Goal: Transaction & Acquisition: Purchase product/service

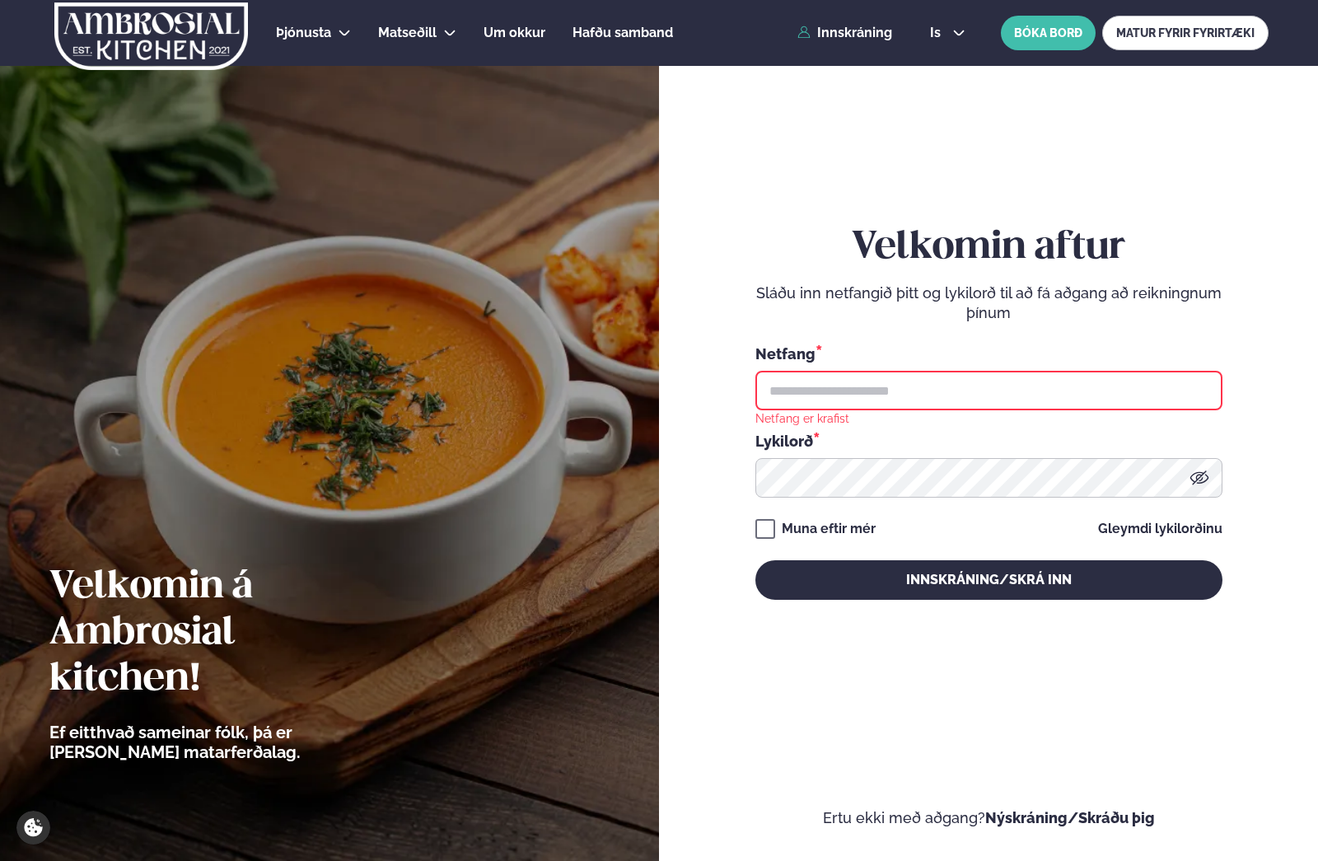
scroll to position [6, 0]
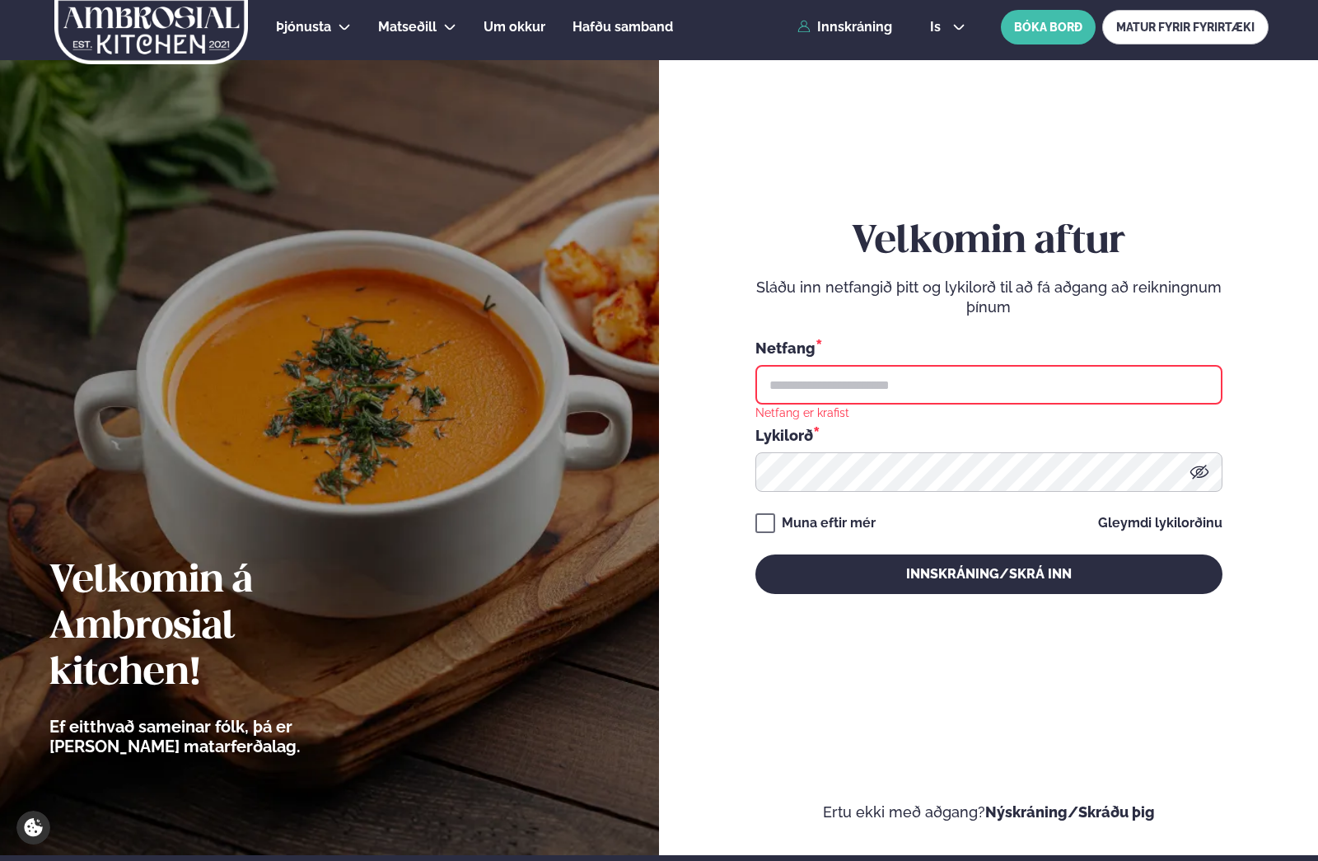
type input "**********"
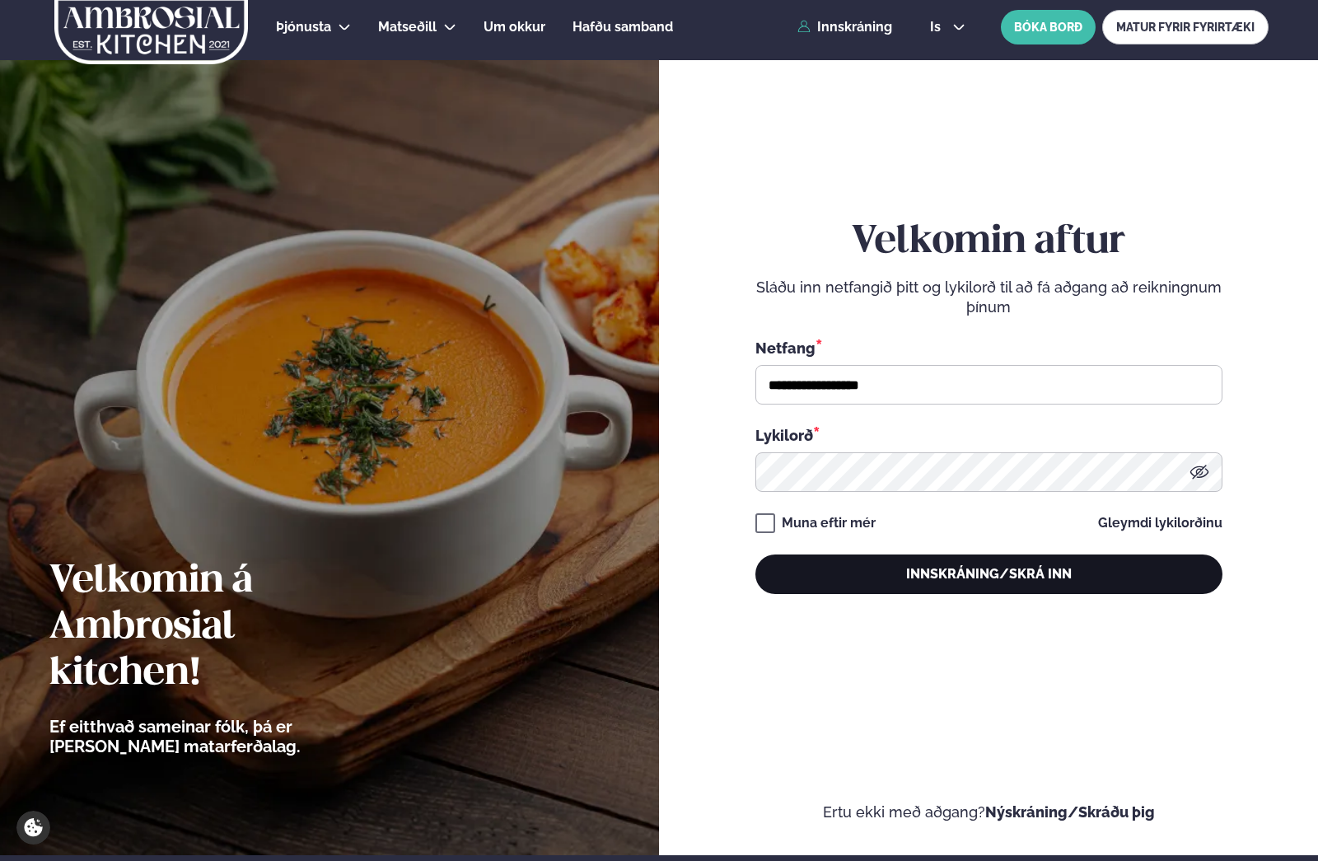
click at [976, 569] on button "Innskráning/Skrá inn" at bounding box center [989, 575] width 467 height 40
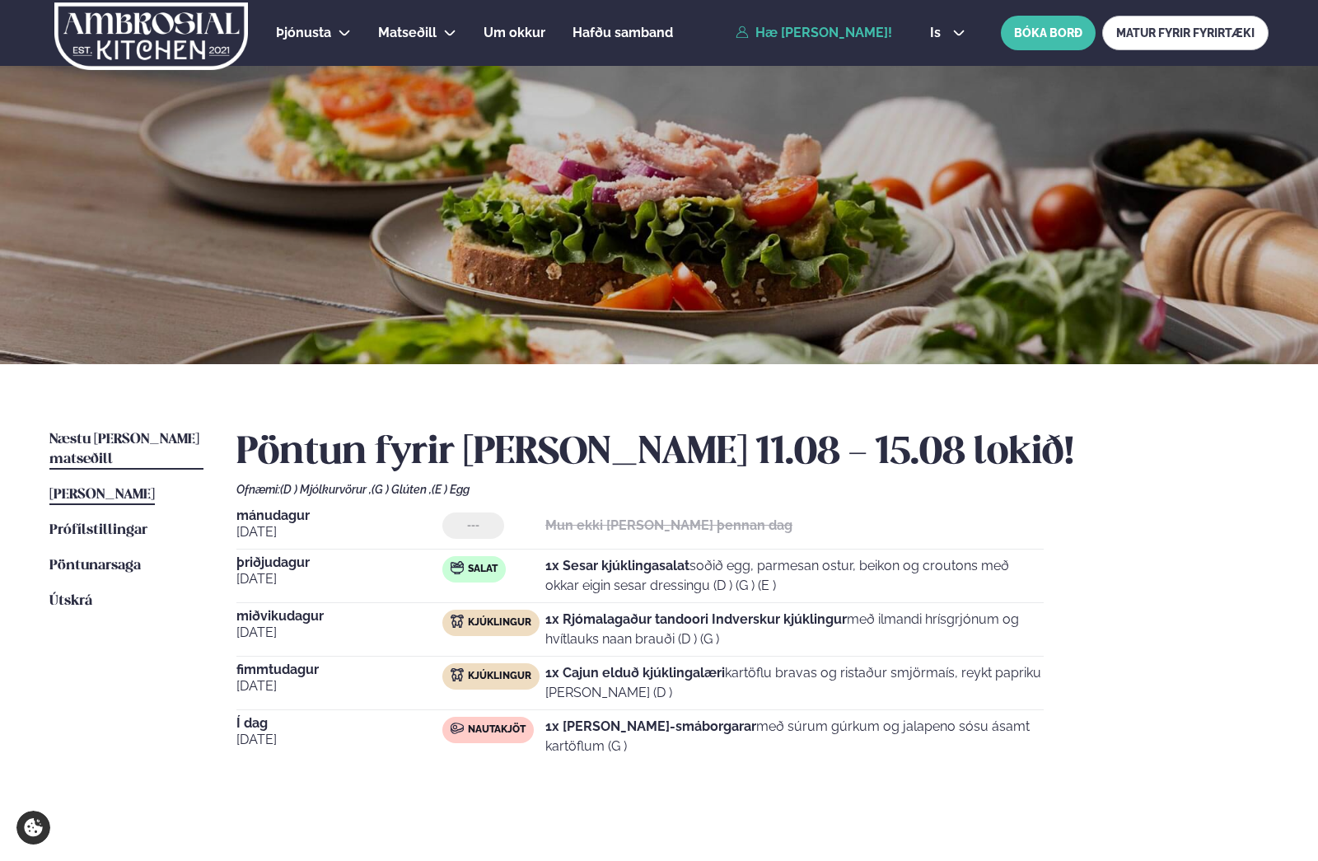
click at [116, 438] on span "Næstu [PERSON_NAME] matseðill" at bounding box center [124, 450] width 150 height 34
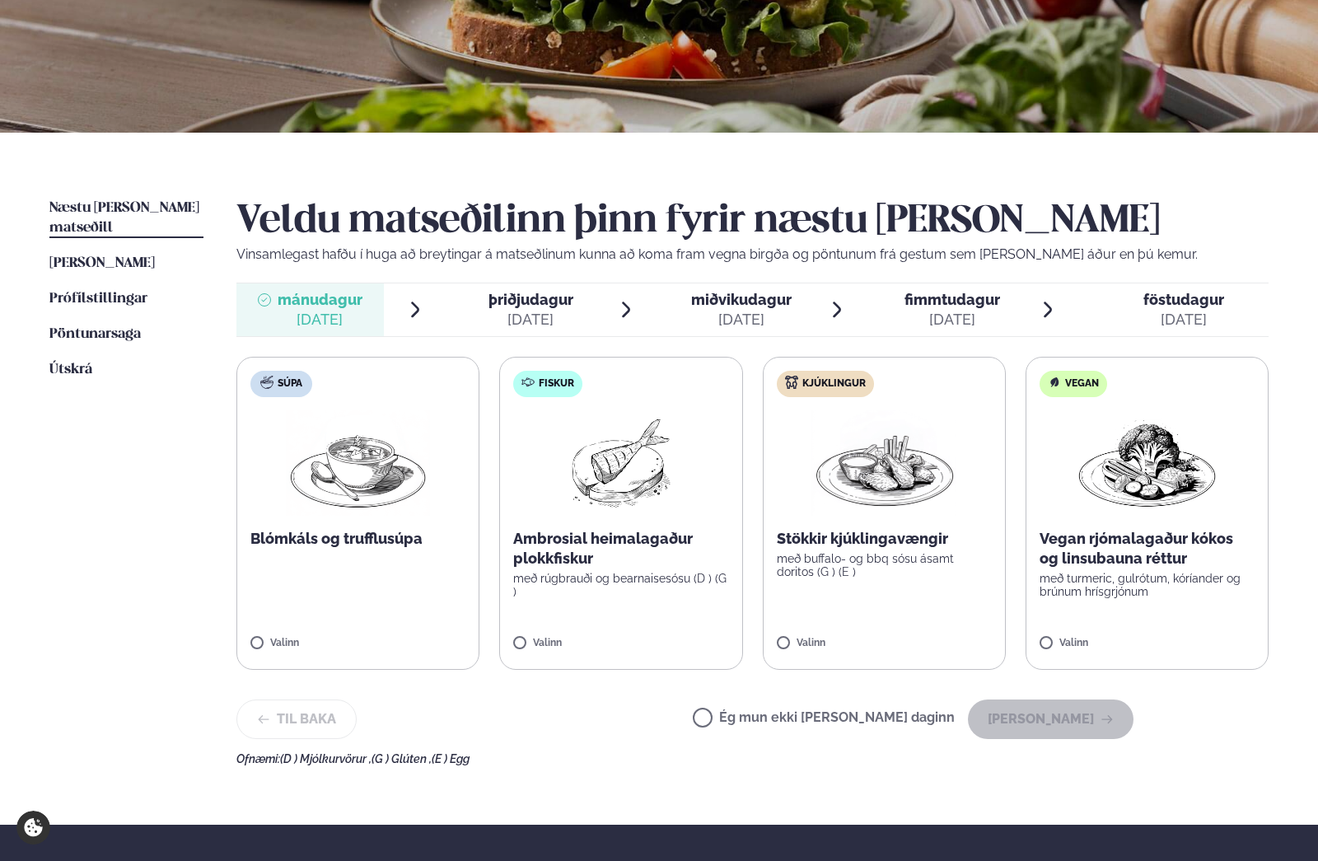
scroll to position [215, 0]
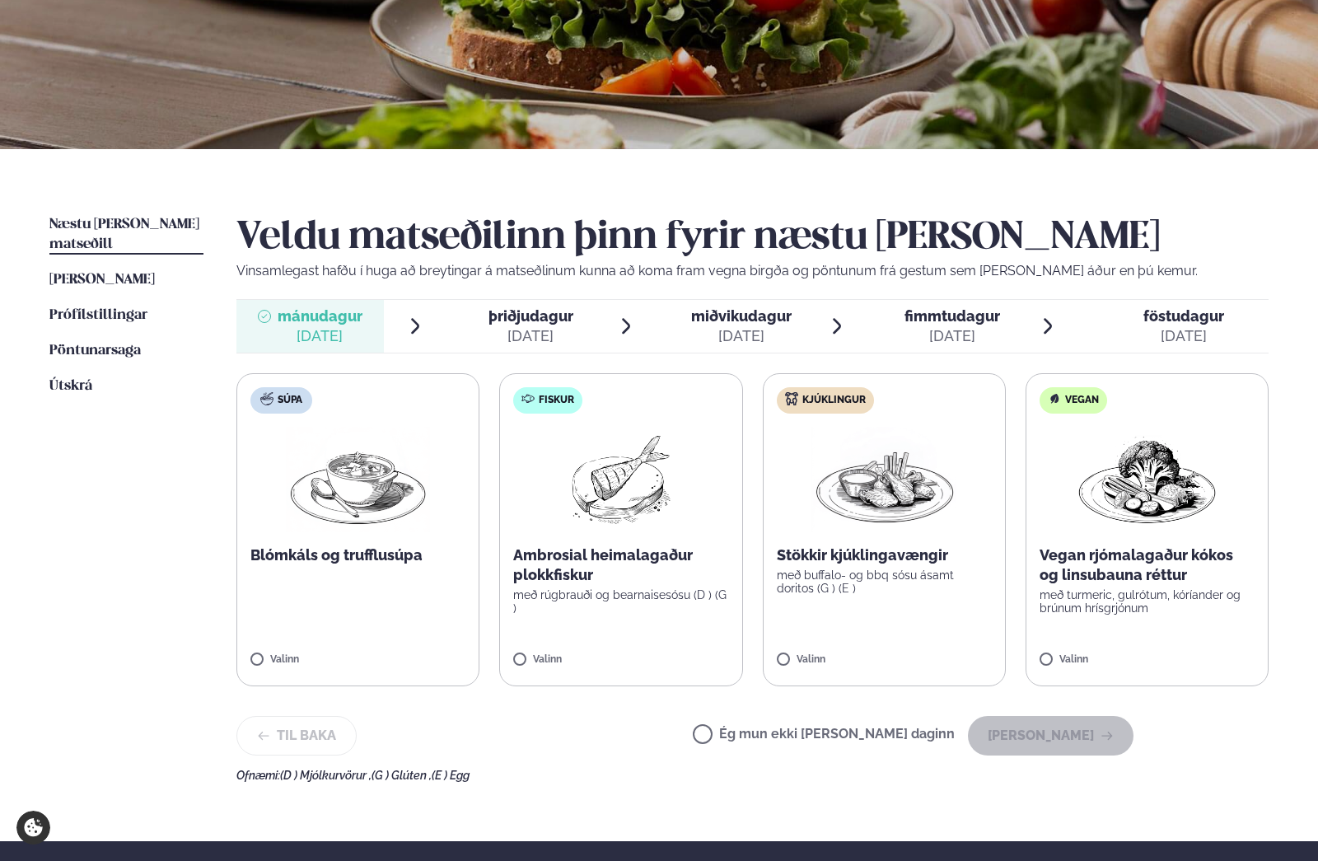
click at [890, 616] on label "Kjúklingur Stökkir kjúklingavængir með buffalo- og bbq sósu ásamt doritos (G ) …" at bounding box center [884, 529] width 243 height 313
click at [1033, 728] on button "[PERSON_NAME]" at bounding box center [1051, 736] width 166 height 40
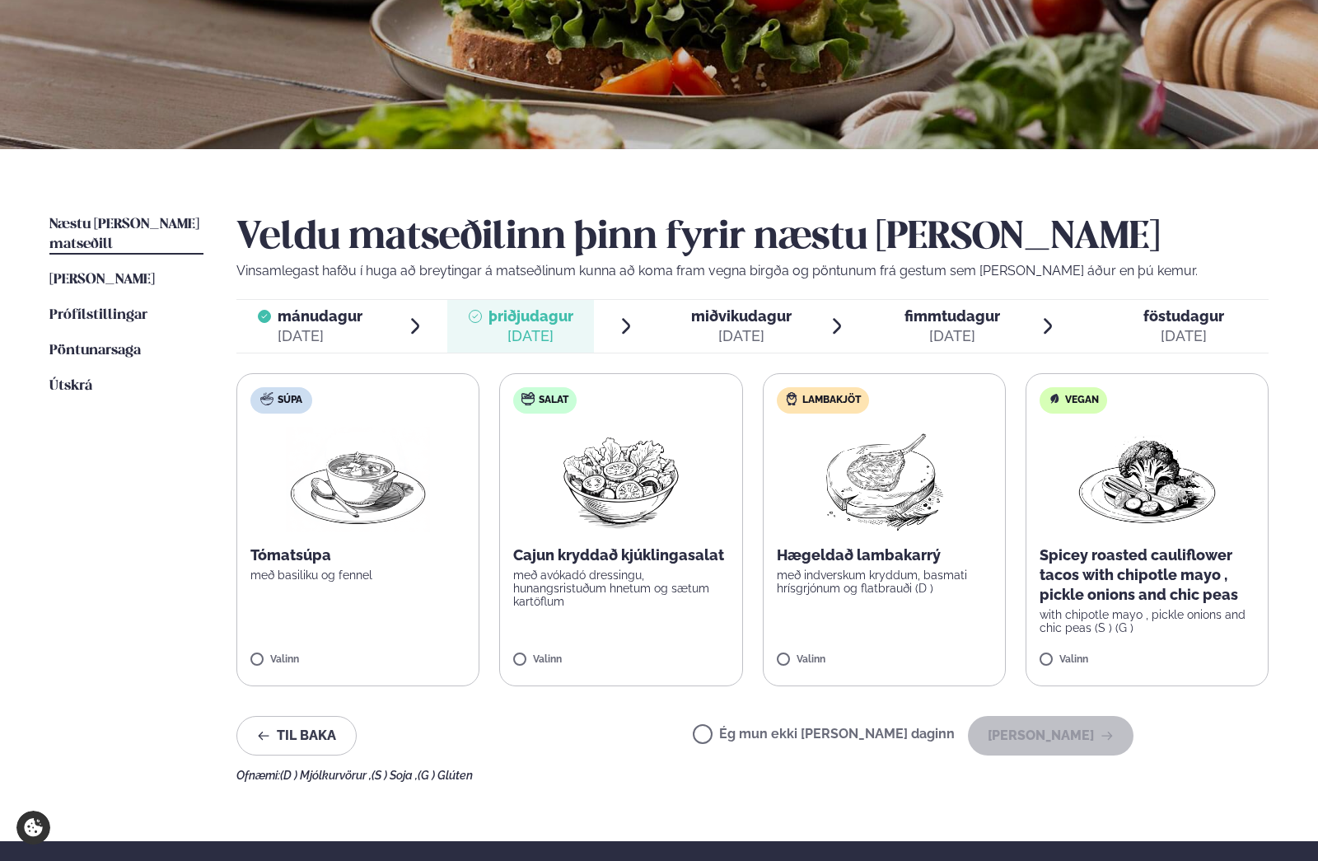
click at [666, 617] on label "Salat Cajun kryddað kjúklingasalat með avókadó dressingu, hunangsristuðum hnetu…" at bounding box center [620, 529] width 243 height 313
click at [1078, 741] on button "[PERSON_NAME]" at bounding box center [1051, 736] width 166 height 40
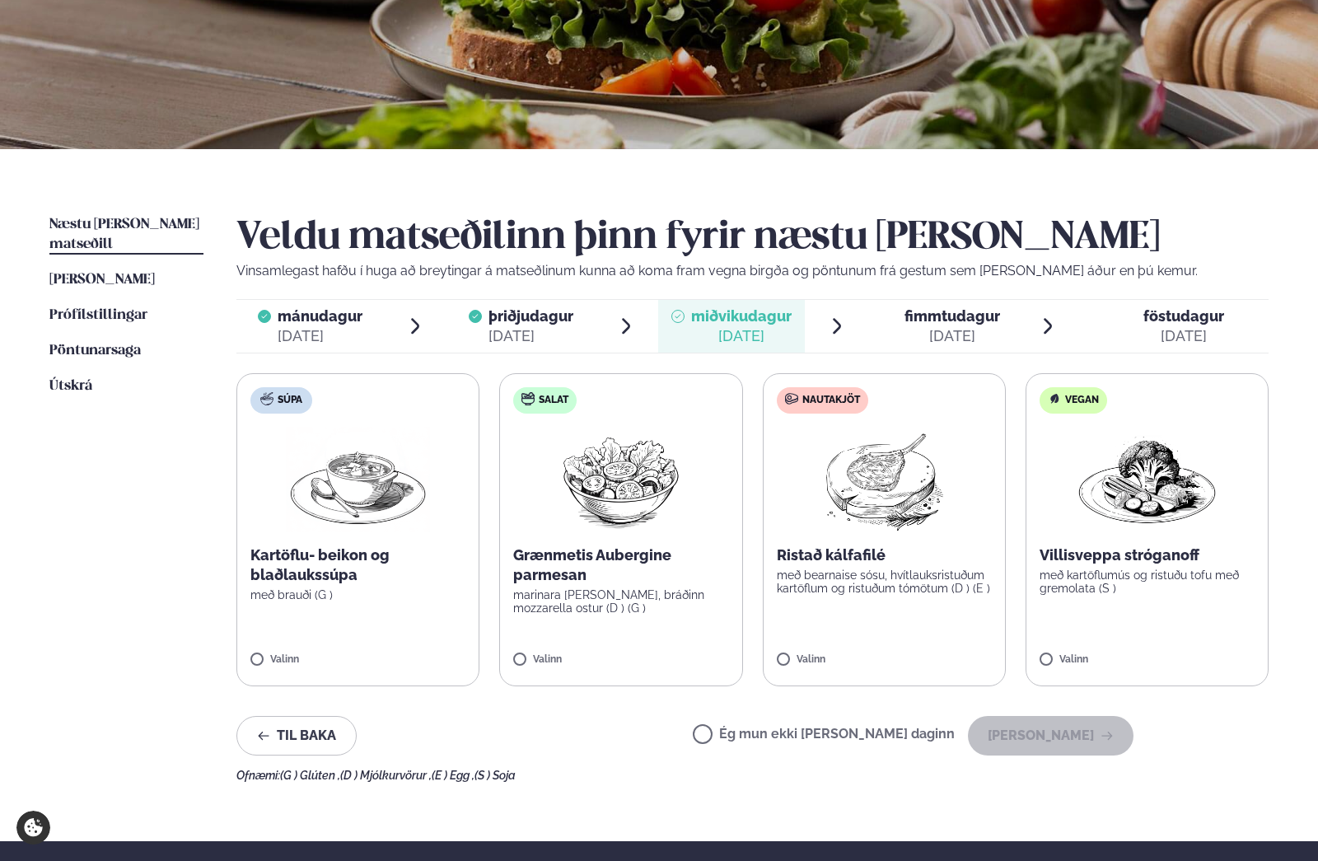
click at [875, 606] on label "Nautakjöt Ristað kálfafilé með bearnaise sósu, hvítlauksristuðum kartöflum og r…" at bounding box center [884, 529] width 243 height 313
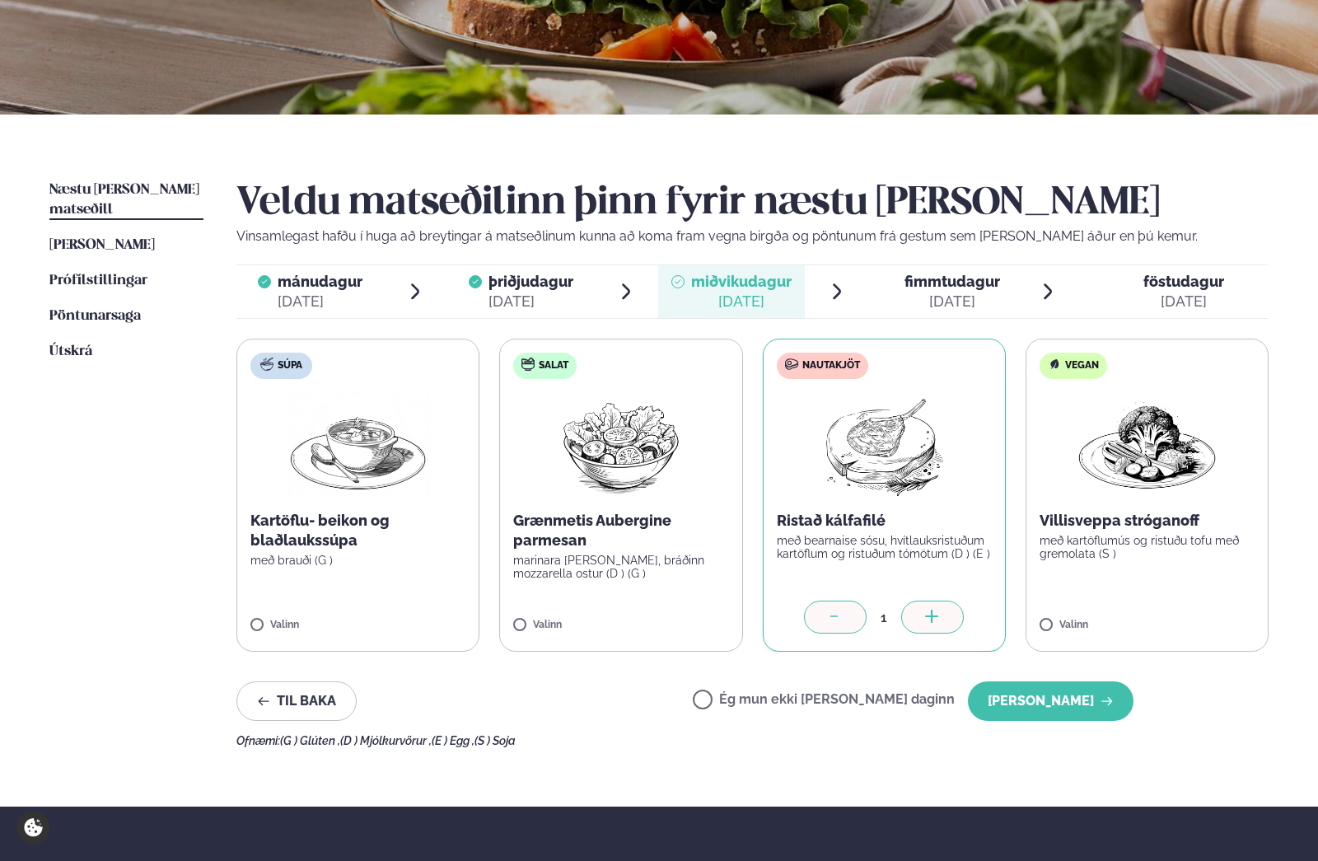
scroll to position [256, 0]
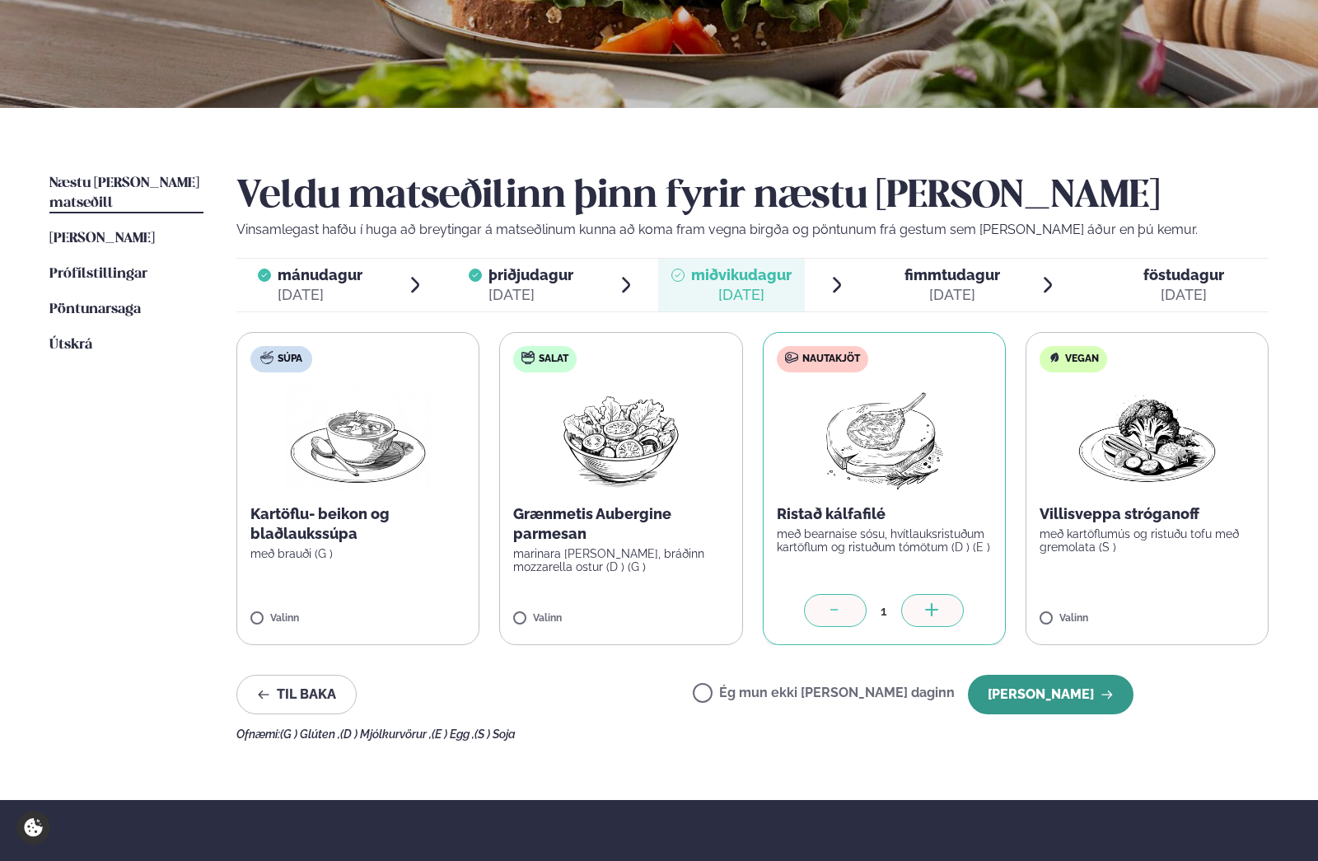
click at [1079, 696] on button "[PERSON_NAME]" at bounding box center [1051, 695] width 166 height 40
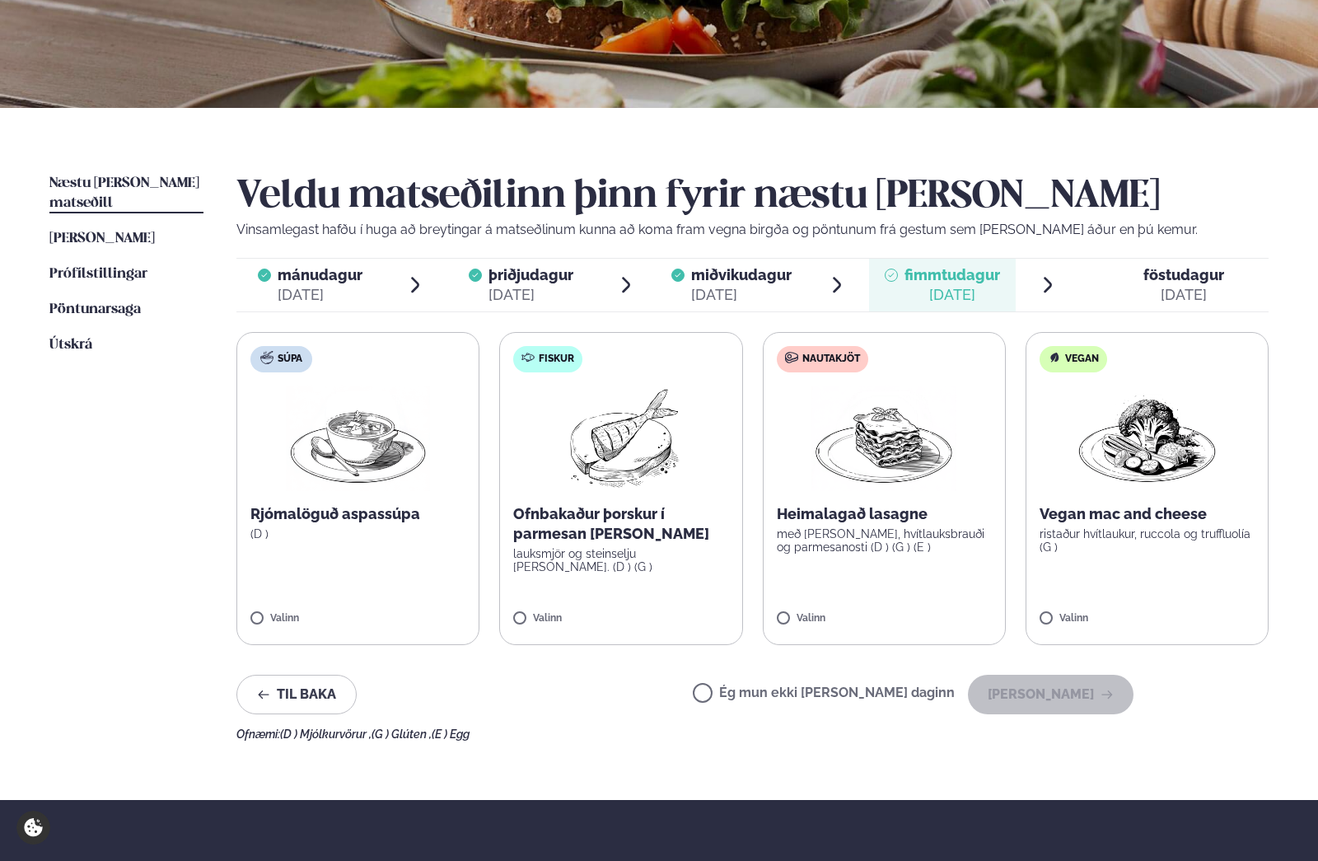
click at [697, 514] on p "Ofnbakaður þorskur í parmesan [PERSON_NAME]" at bounding box center [620, 524] width 215 height 40
click at [1098, 696] on button "[PERSON_NAME]" at bounding box center [1051, 695] width 166 height 40
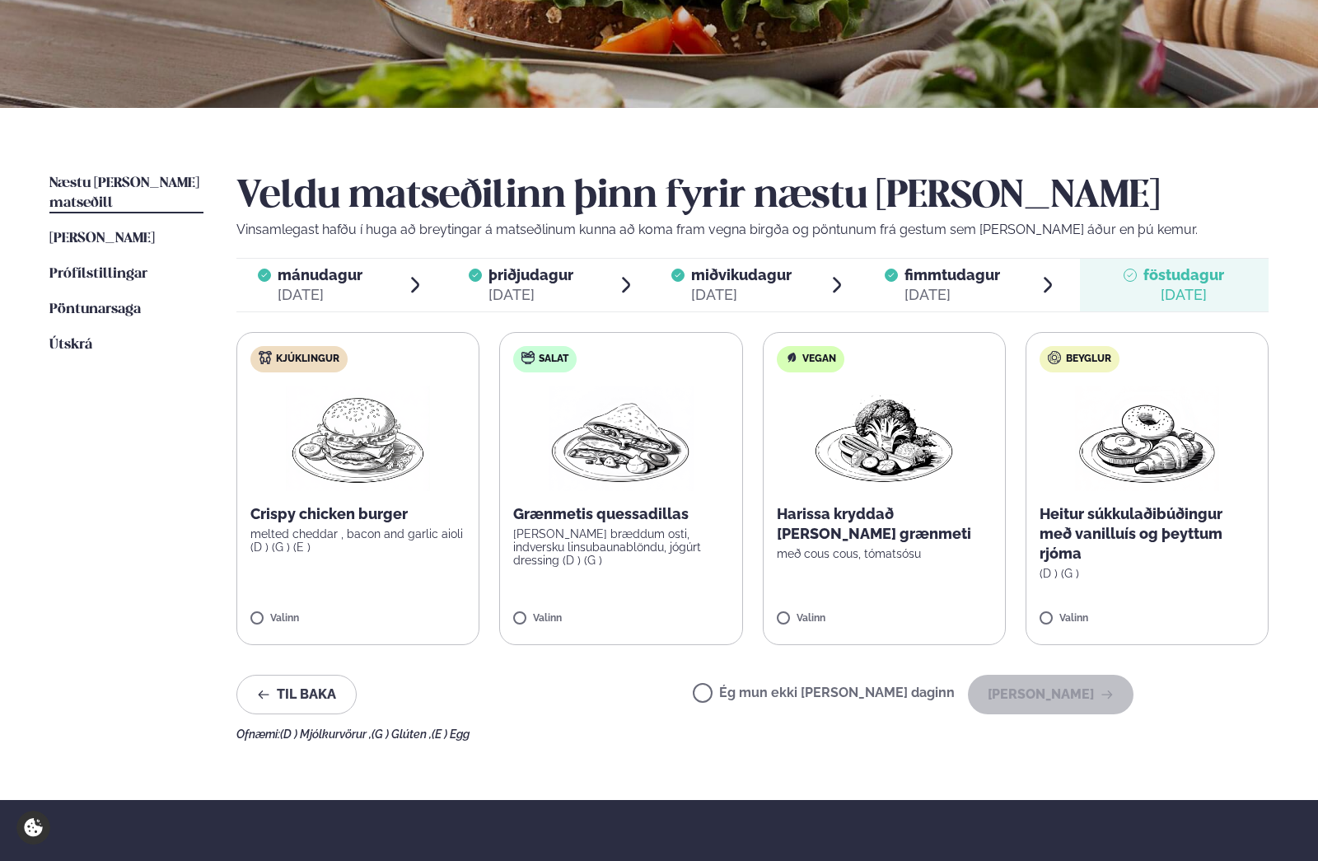
click at [431, 579] on label "Kjúklingur Crispy chicken burger melted cheddar , bacon and garlic aioli (D ) (…" at bounding box center [357, 488] width 243 height 313
click at [1107, 698] on icon "button" at bounding box center [1107, 694] width 13 height 13
